Goal: Task Accomplishment & Management: Complete application form

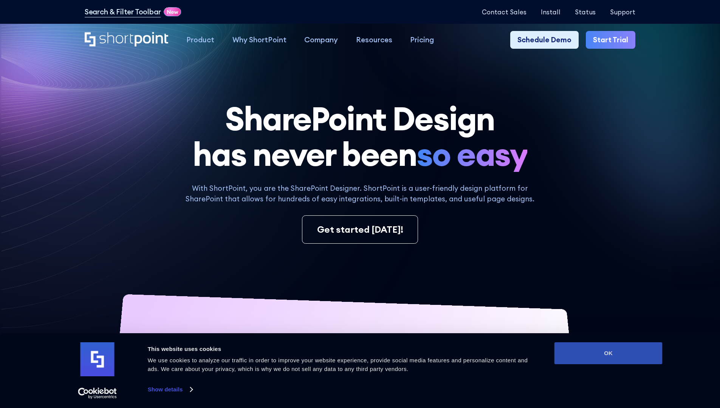
click at [608, 353] on button "OK" at bounding box center [608, 353] width 108 height 22
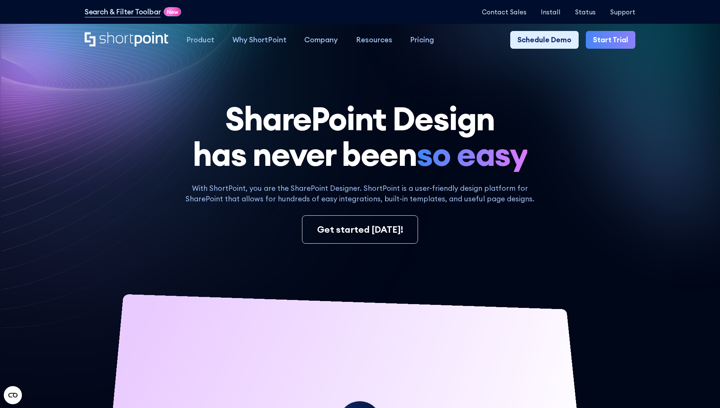
click at [613, 40] on link "Start Trial" at bounding box center [611, 40] width 50 height 18
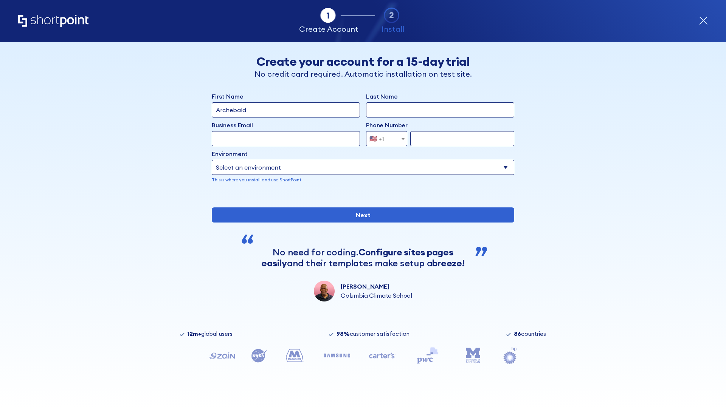
type input "Archebald"
type input "Berkuskv"
type input "2125556789"
select select "Microsoft 365"
type input "2125556789"
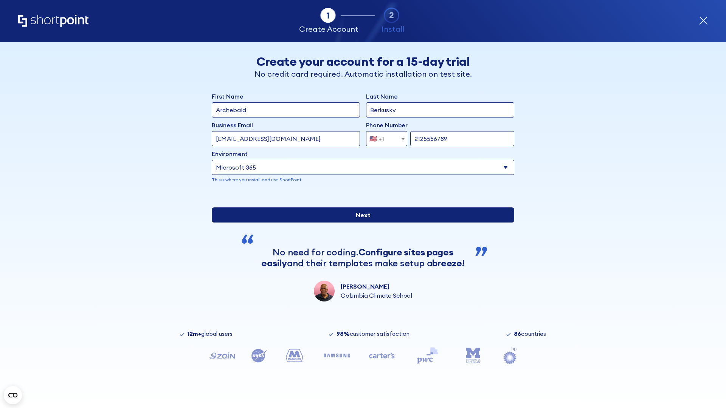
scroll to position [2, 0]
click at [360, 223] on input "Next" at bounding box center [363, 214] width 302 height 15
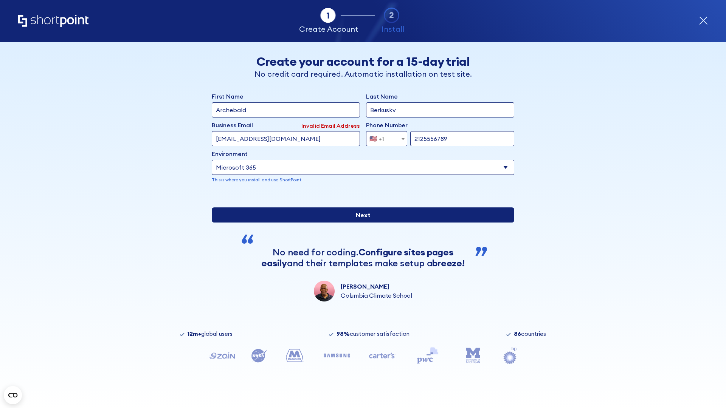
click at [360, 223] on input "Next" at bounding box center [363, 214] width 302 height 15
type input "test@shortpoint.com"
click at [360, 223] on input "Next" at bounding box center [363, 214] width 302 height 15
